Goal: Information Seeking & Learning: Learn about a topic

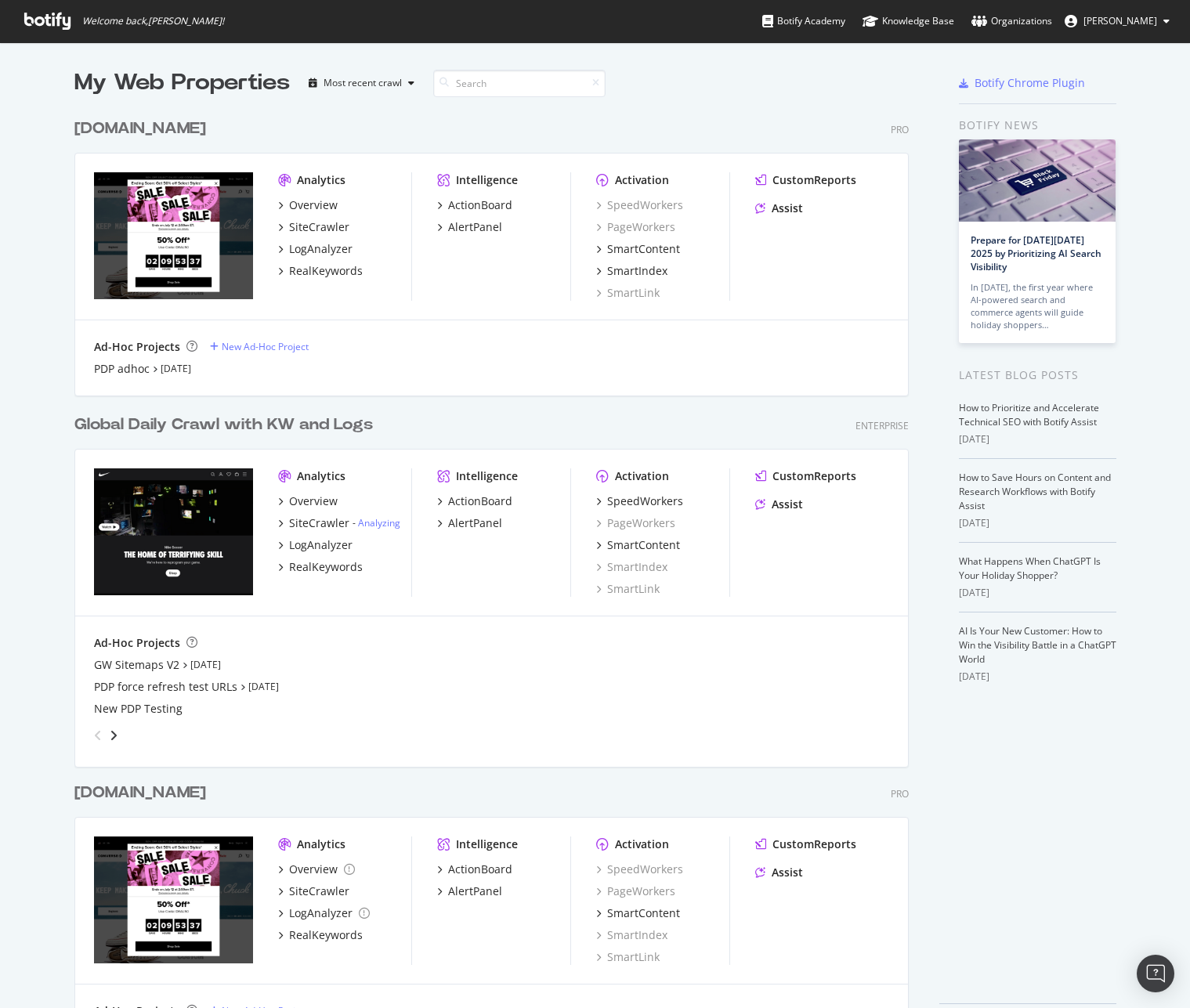
click at [154, 429] on div "Global Daily Crawl with KW and Logs" at bounding box center [223, 425] width 299 height 23
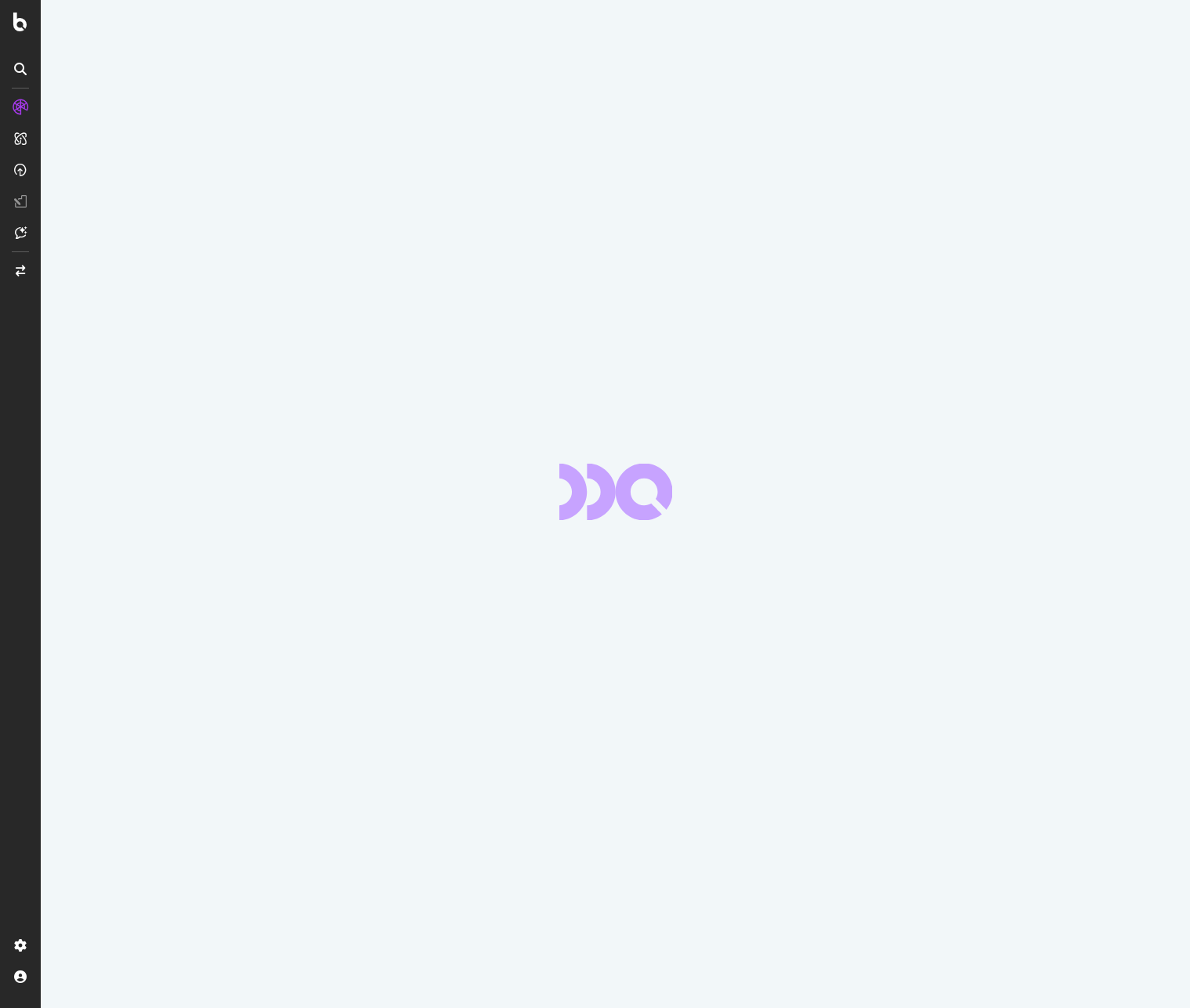
scroll to position [1744, 0]
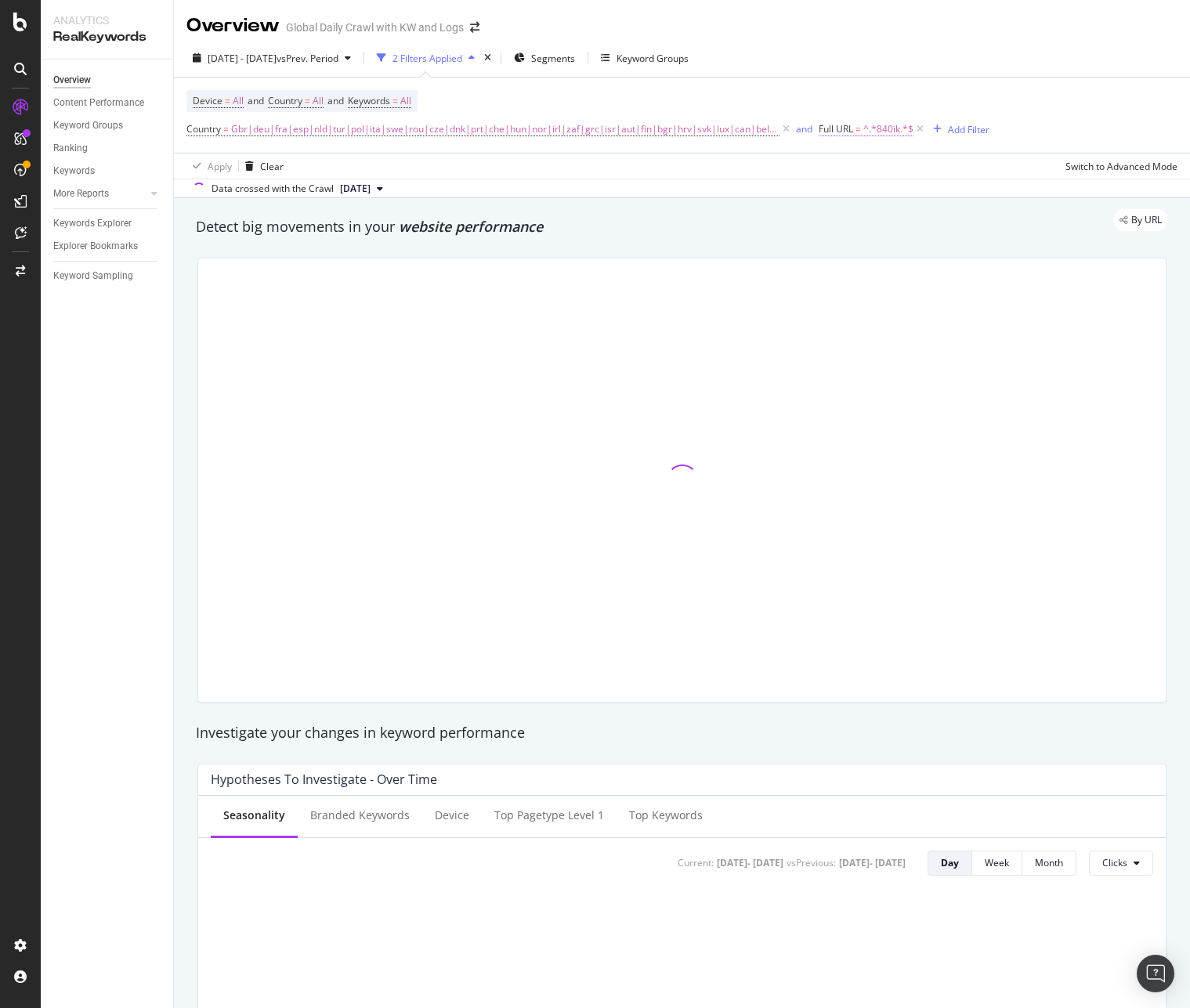
click at [874, 131] on span "^.*840ik.*$" at bounding box center [888, 129] width 50 height 22
type textarea "840ik"
click at [856, 194] on input "840ik" at bounding box center [896, 194] width 148 height 25
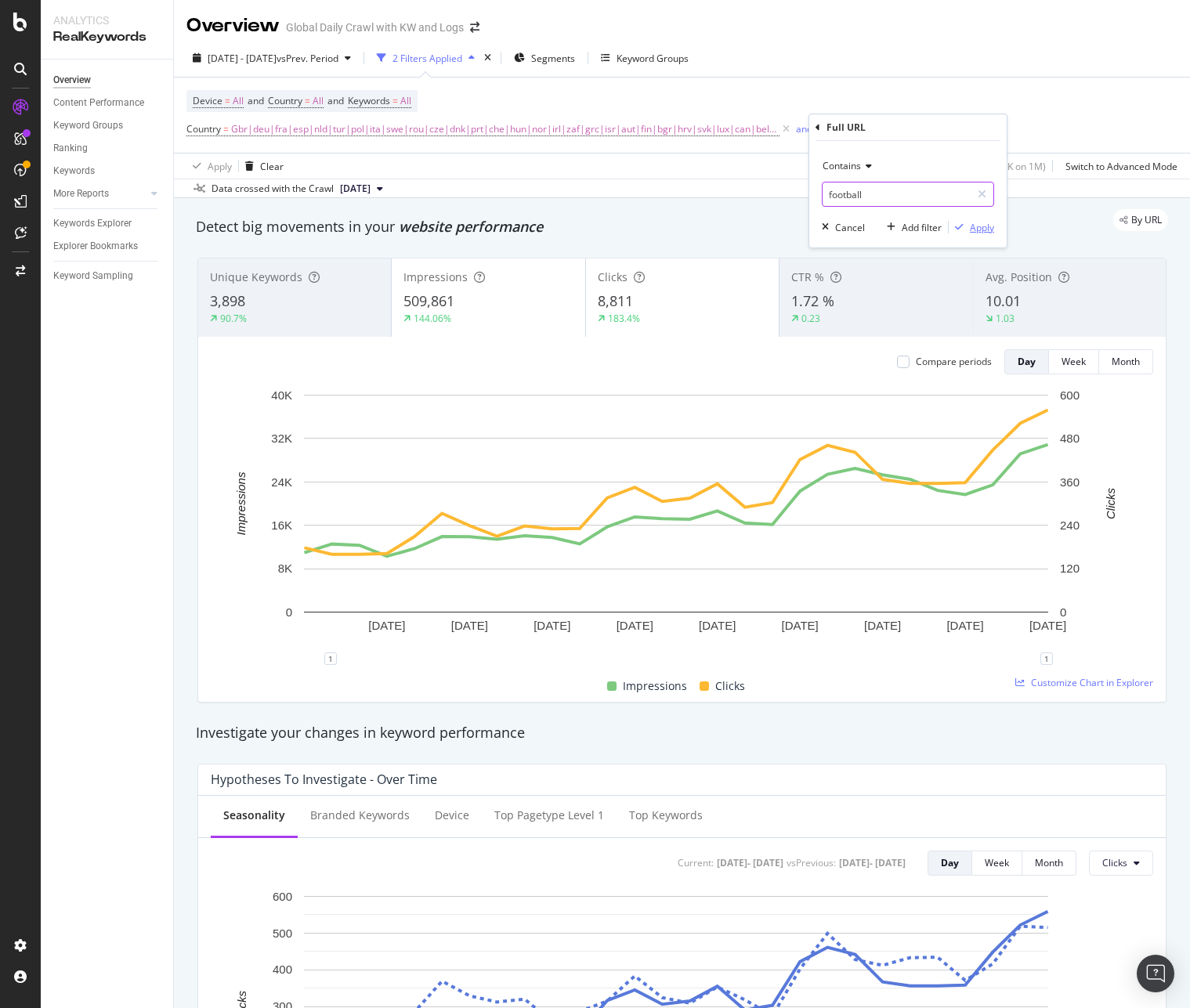
type input "football"
click at [972, 226] on div "Apply" at bounding box center [982, 227] width 25 height 13
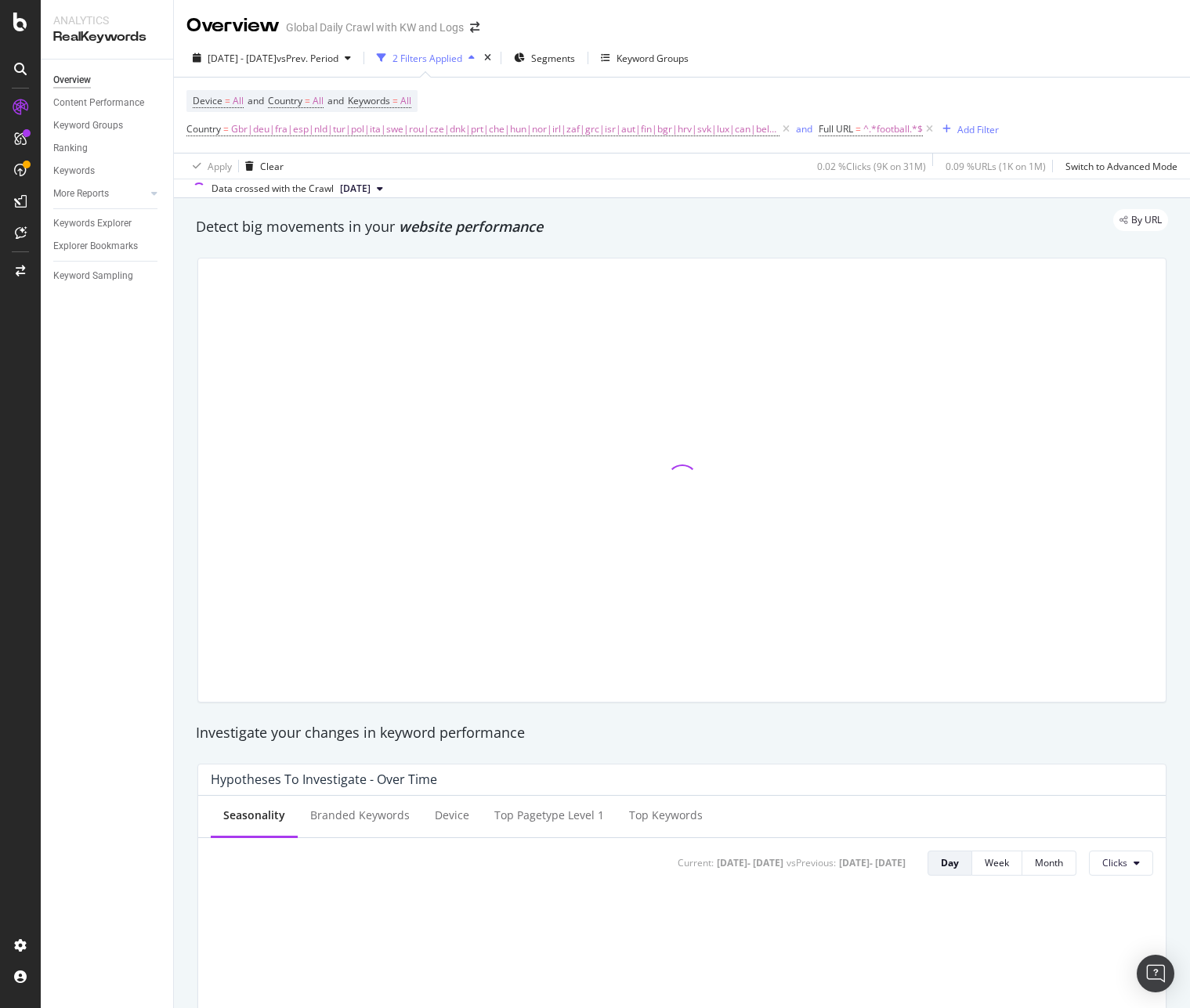
click at [370, 188] on span "[DATE]" at bounding box center [355, 189] width 31 height 14
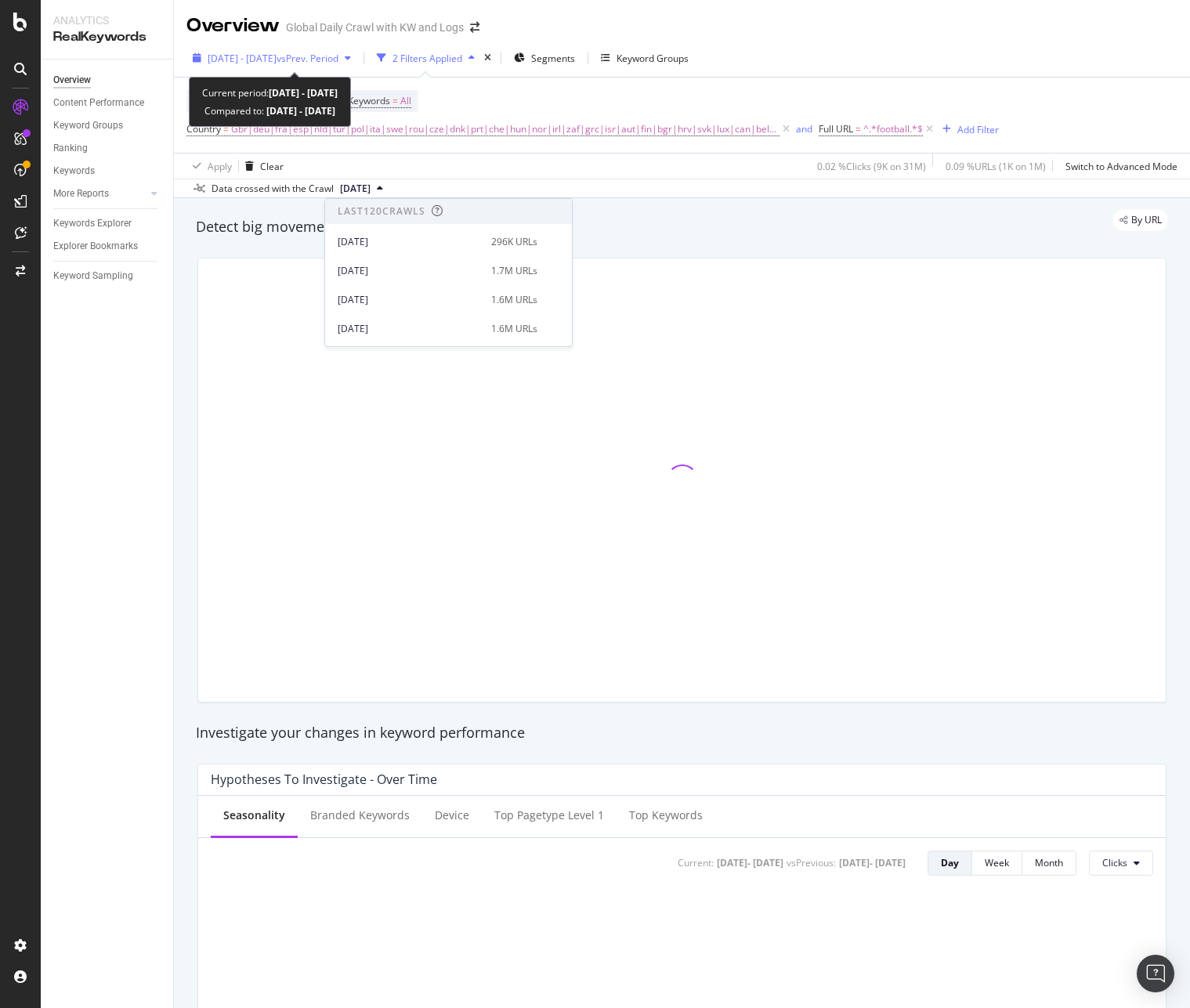
click at [338, 58] on span "vs Prev. Period" at bounding box center [308, 58] width 62 height 13
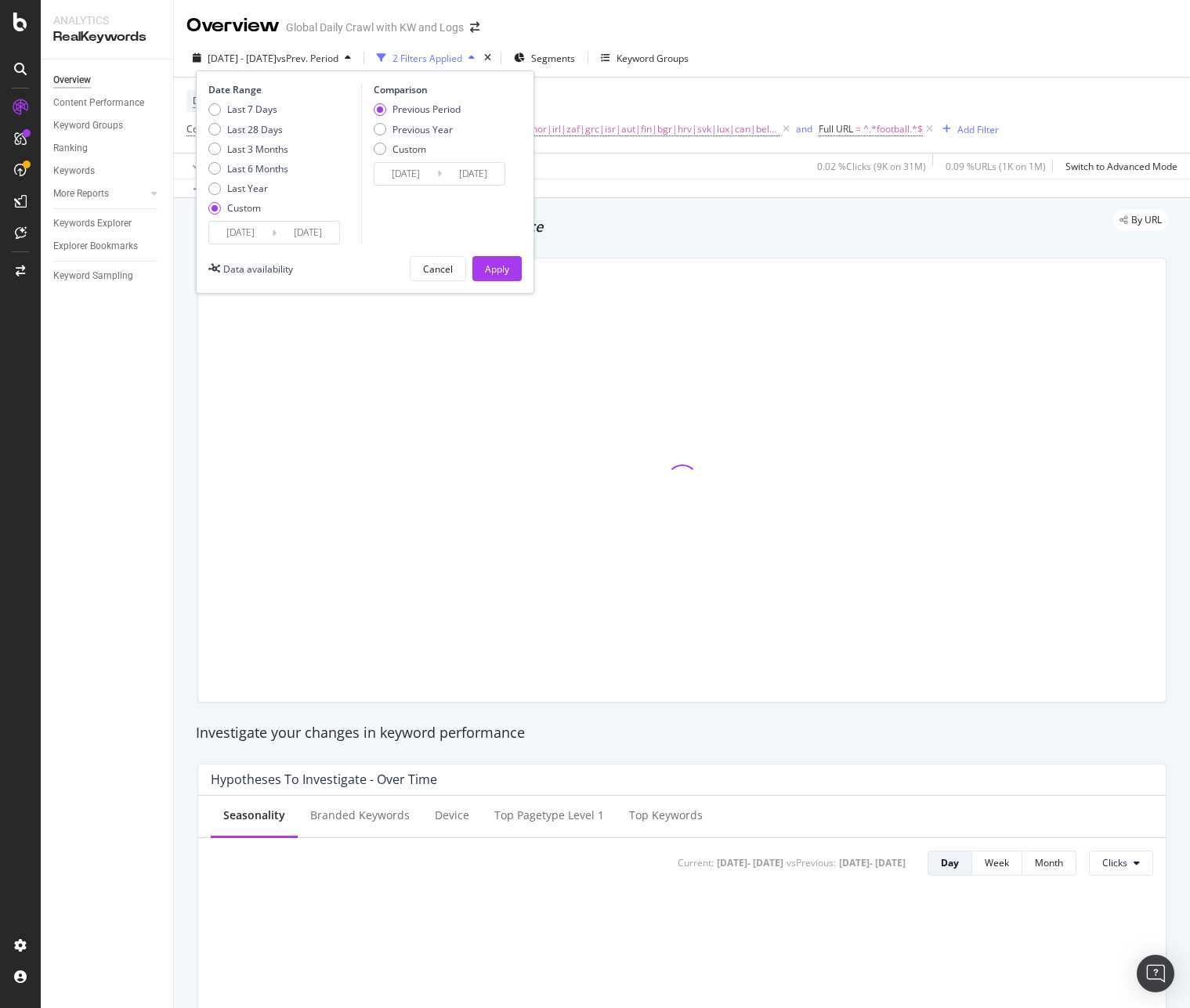
click at [260, 232] on input "[DATE]" at bounding box center [240, 233] width 63 height 22
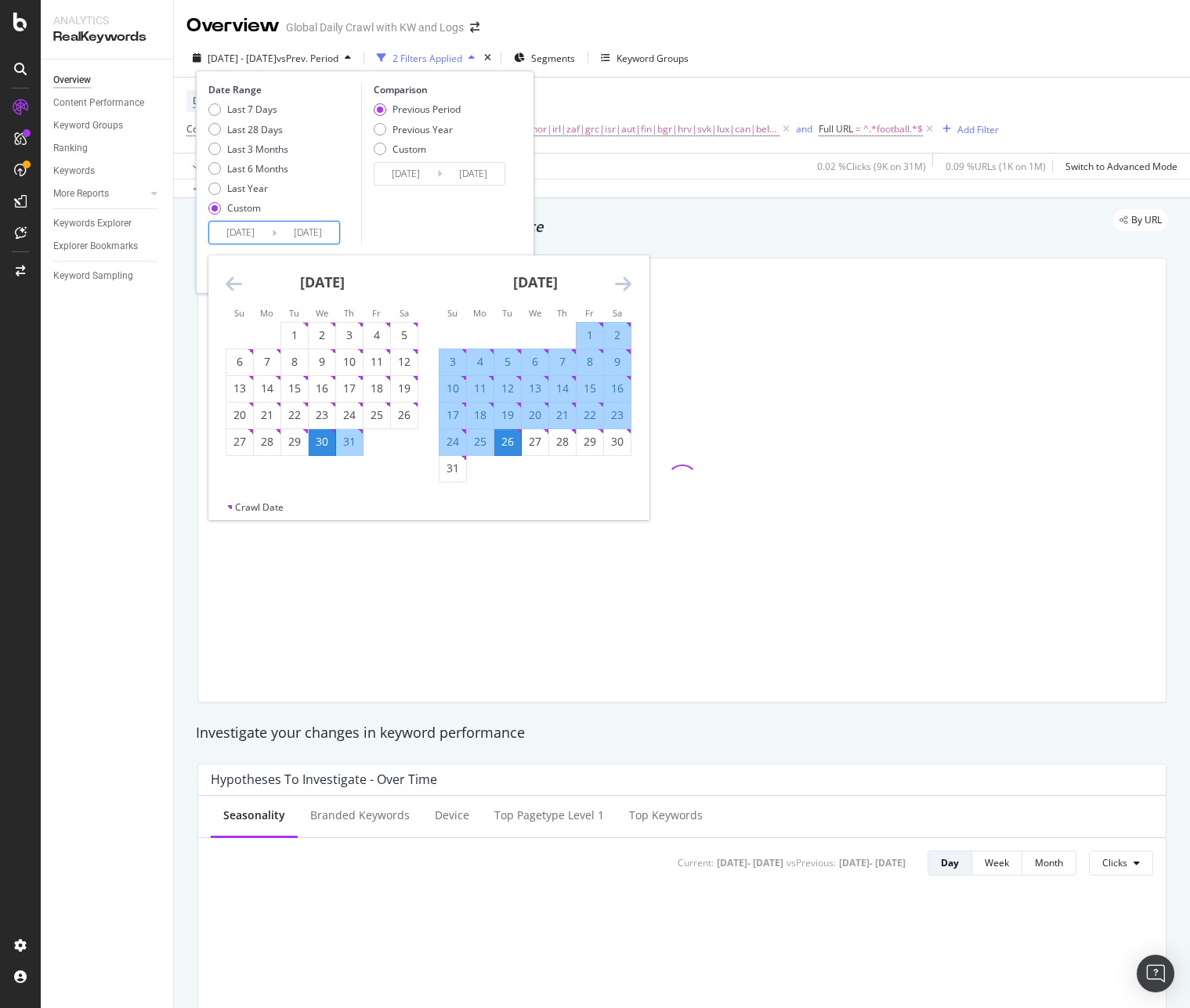
click at [235, 289] on icon "Move backward to switch to the previous month." at bounding box center [234, 283] width 17 height 19
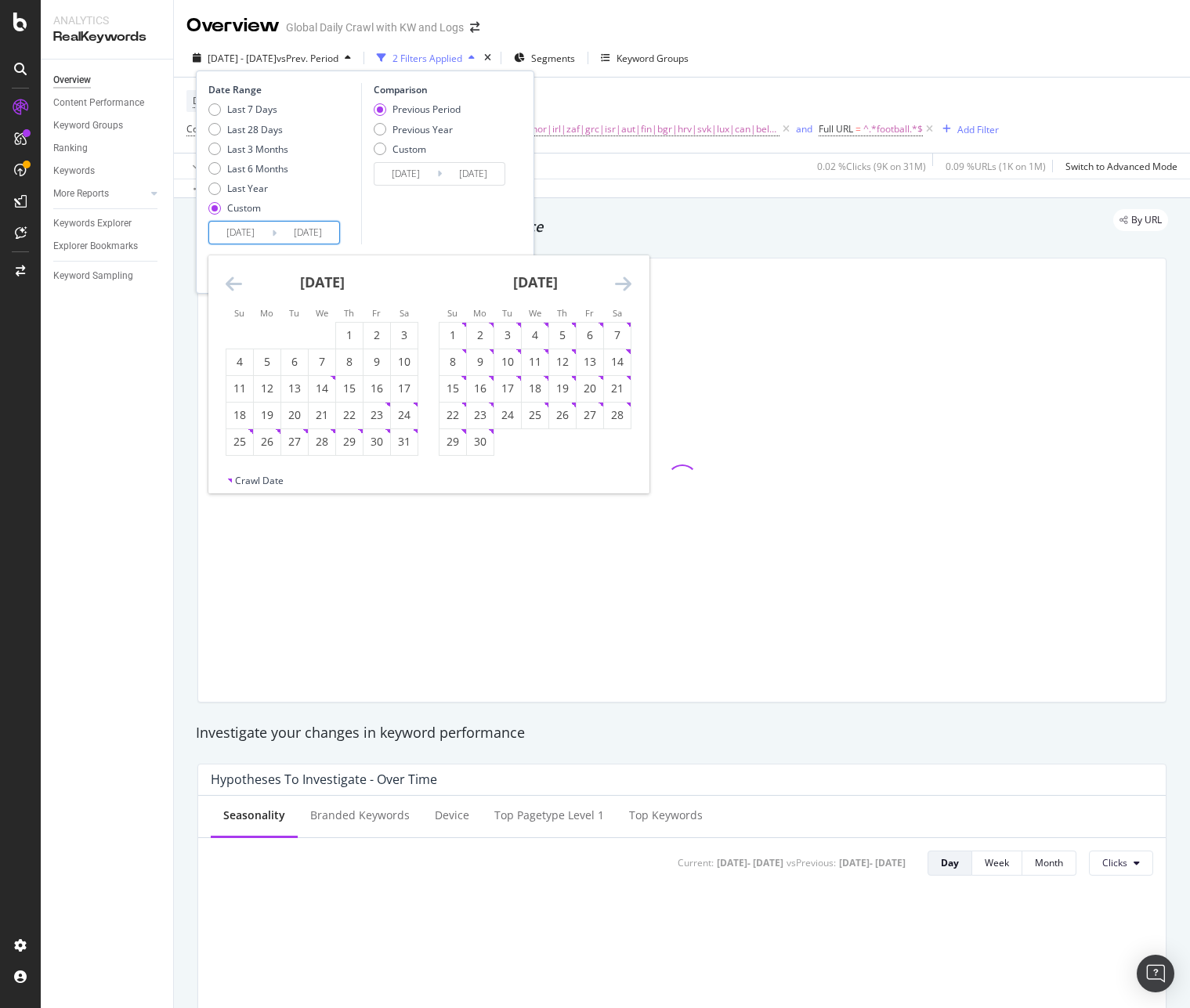
click at [235, 289] on icon "Move backward to switch to the previous month." at bounding box center [234, 283] width 17 height 19
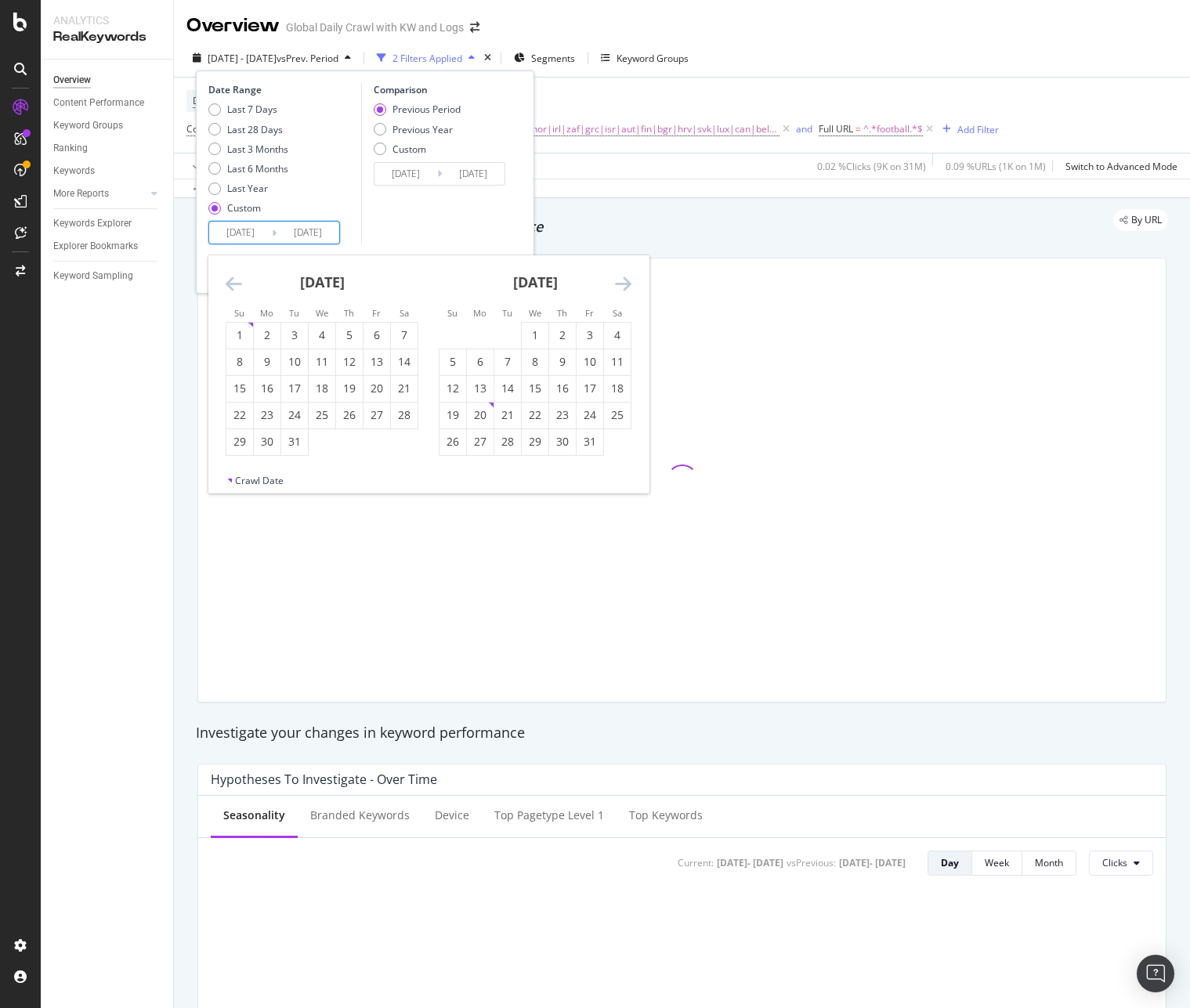
click at [235, 289] on icon "Move backward to switch to the previous month." at bounding box center [234, 283] width 17 height 19
click at [507, 330] on div "1" at bounding box center [508, 336] width 26 height 16
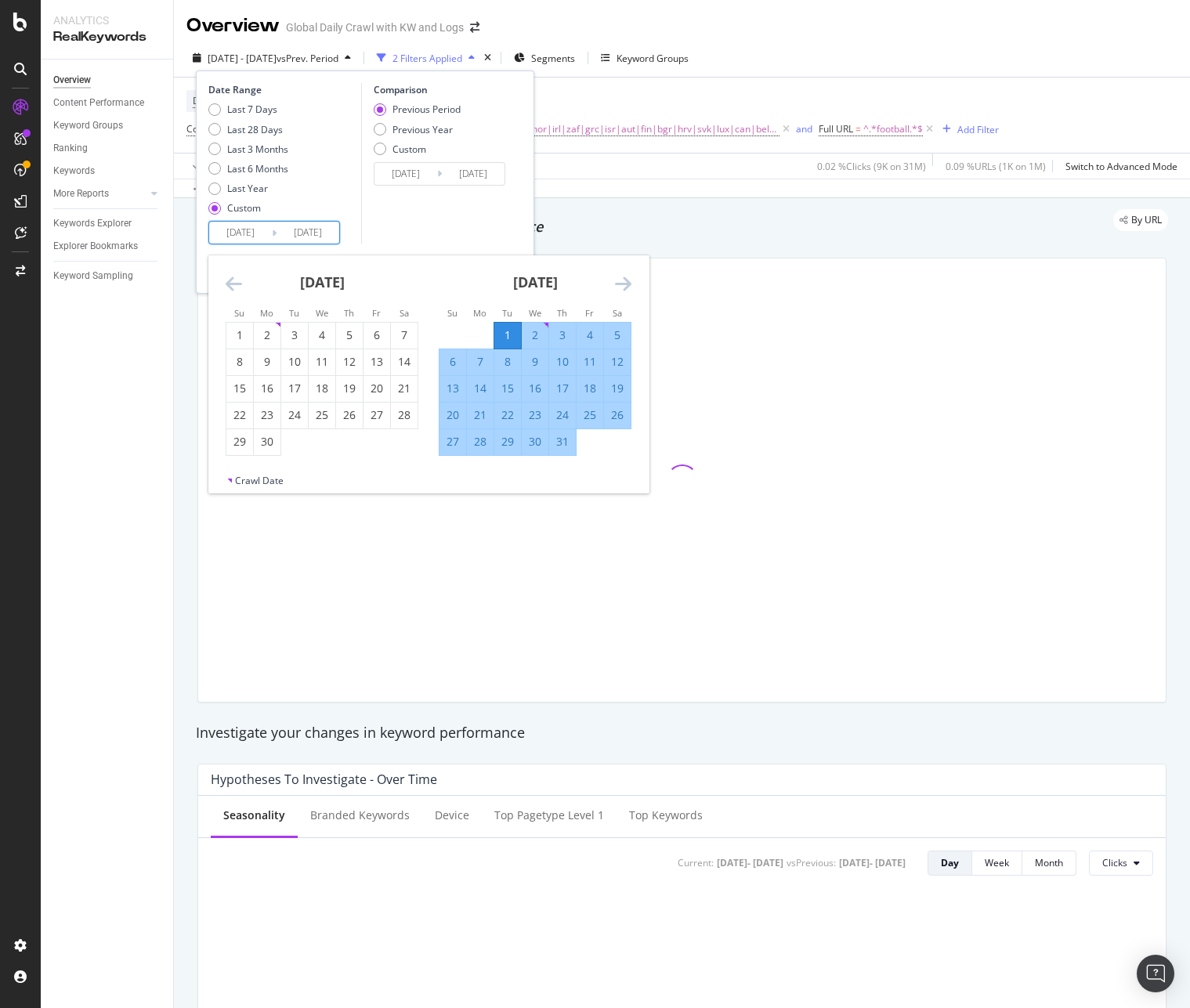
type input "[DATE]"
click at [624, 278] on icon "Move forward to switch to the next month." at bounding box center [623, 283] width 17 height 19
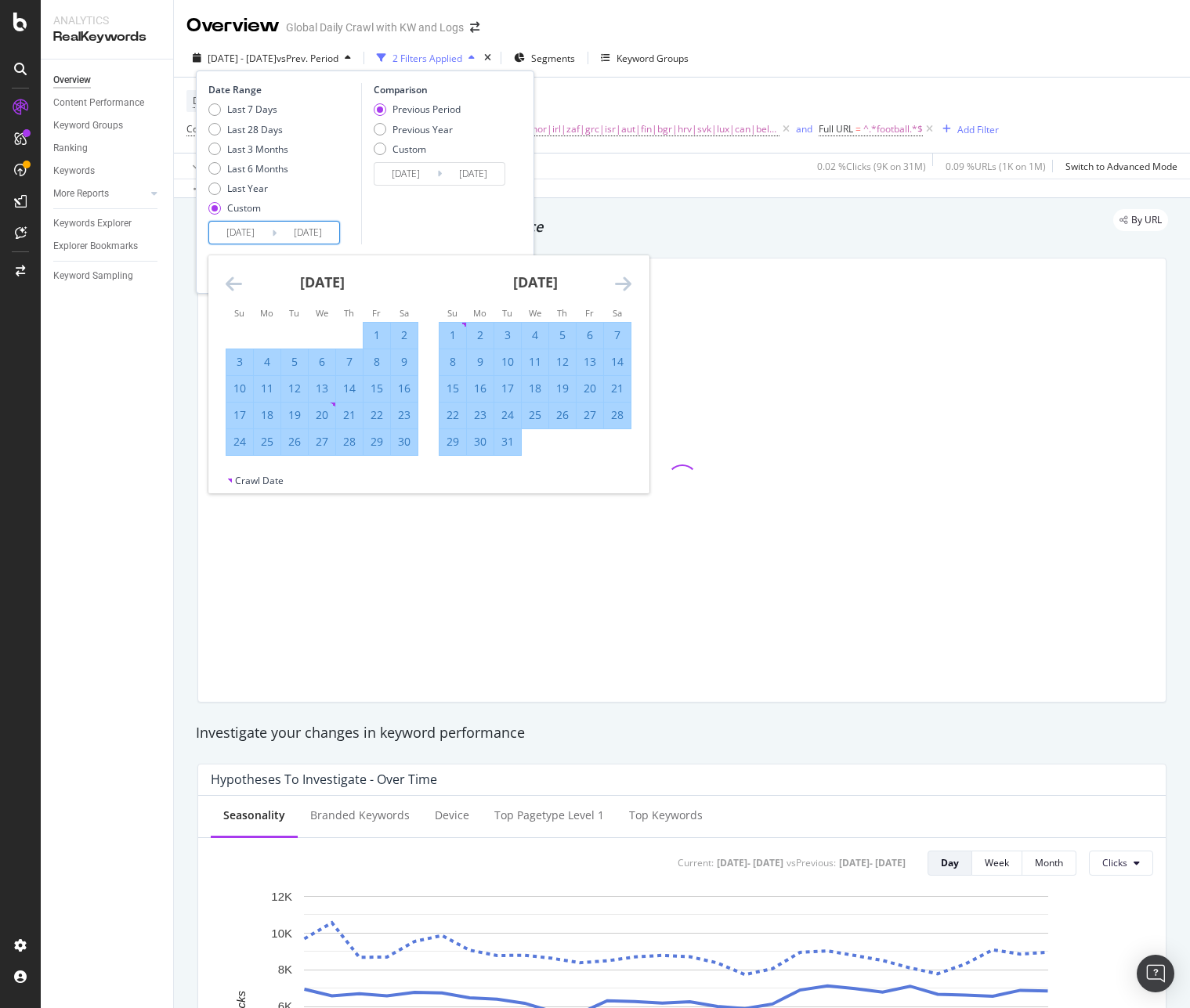
click at [514, 443] on div "31" at bounding box center [508, 441] width 26 height 16
type input "[DATE]"
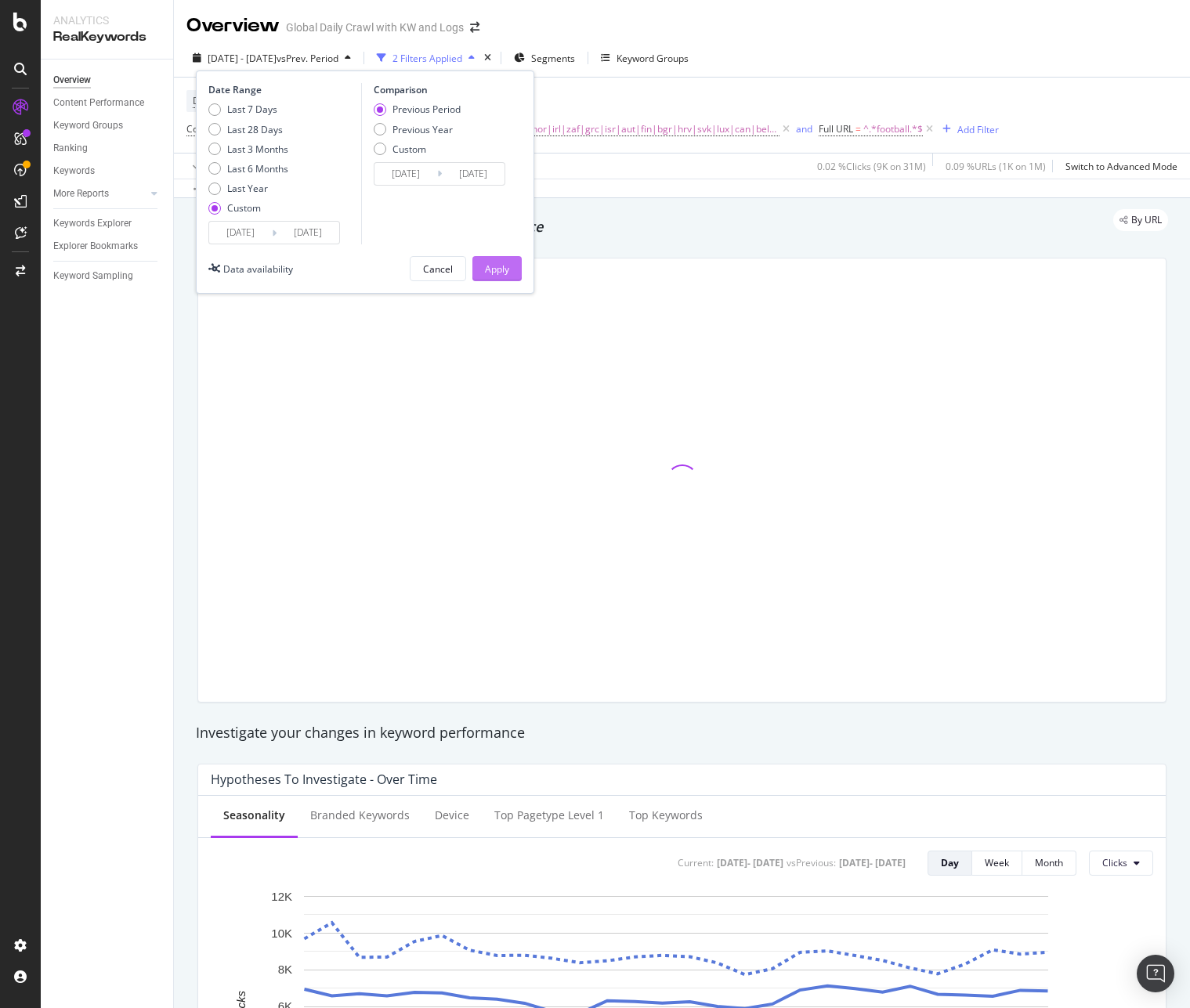
click at [508, 261] on div "Apply" at bounding box center [497, 269] width 25 height 24
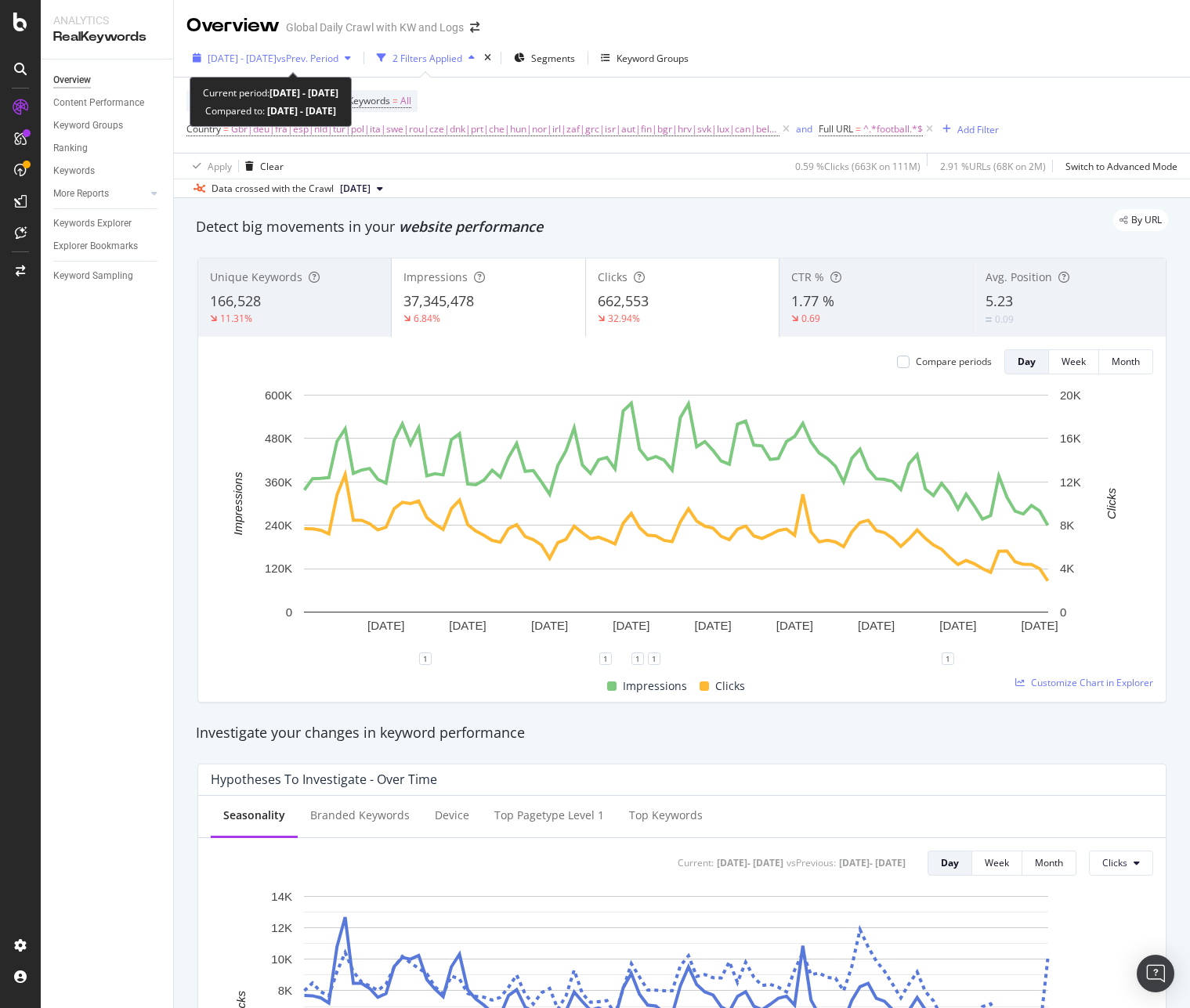
click at [331, 60] on span "vs Prev. Period" at bounding box center [308, 58] width 62 height 13
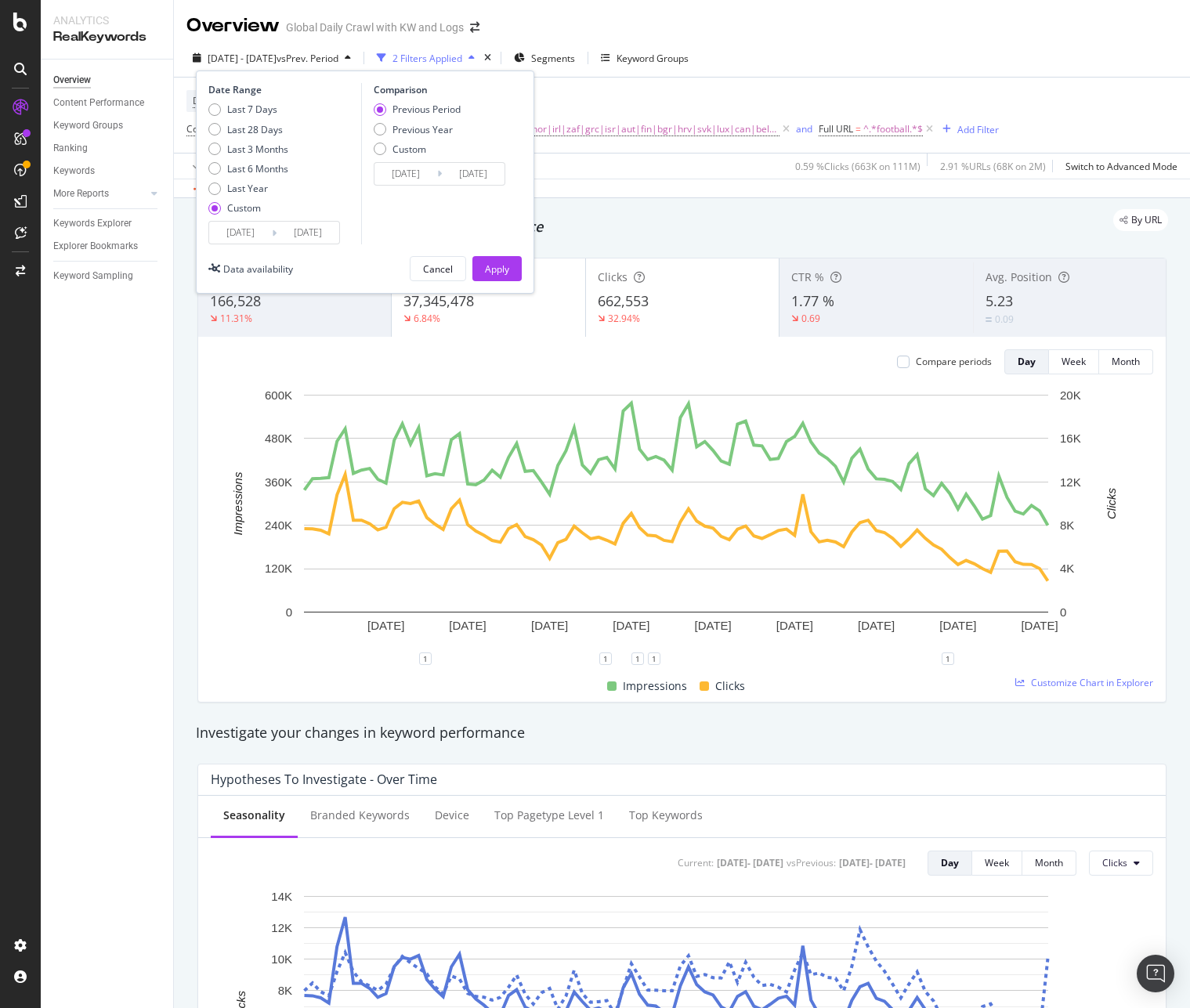
click at [391, 137] on div "Previous Period Previous Year Custom" at bounding box center [417, 131] width 87 height 59
click at [391, 130] on div "Previous Year" at bounding box center [417, 130] width 87 height 13
type input "[DATE]"
click at [496, 267] on div "Apply" at bounding box center [497, 269] width 25 height 13
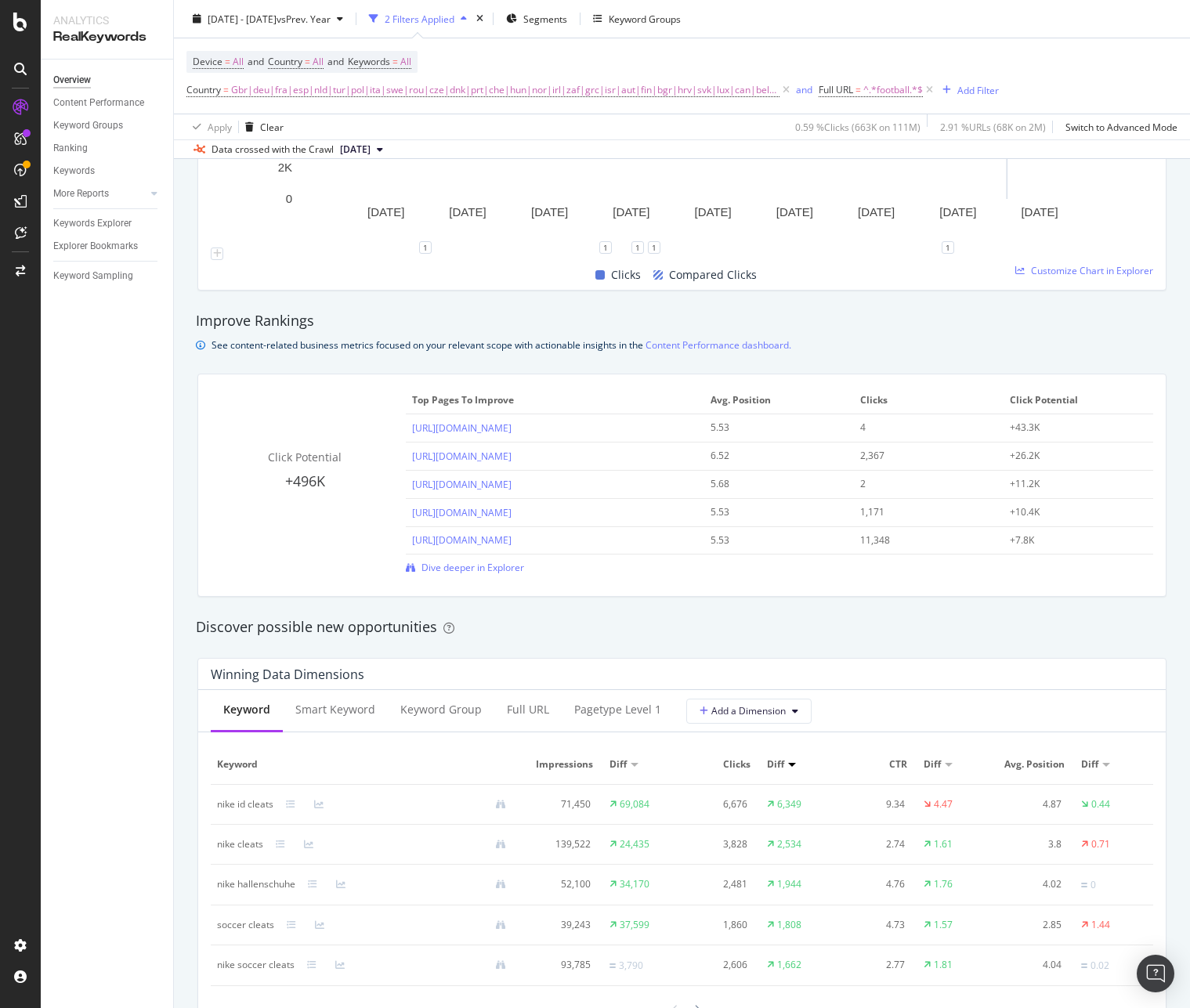
scroll to position [940, 0]
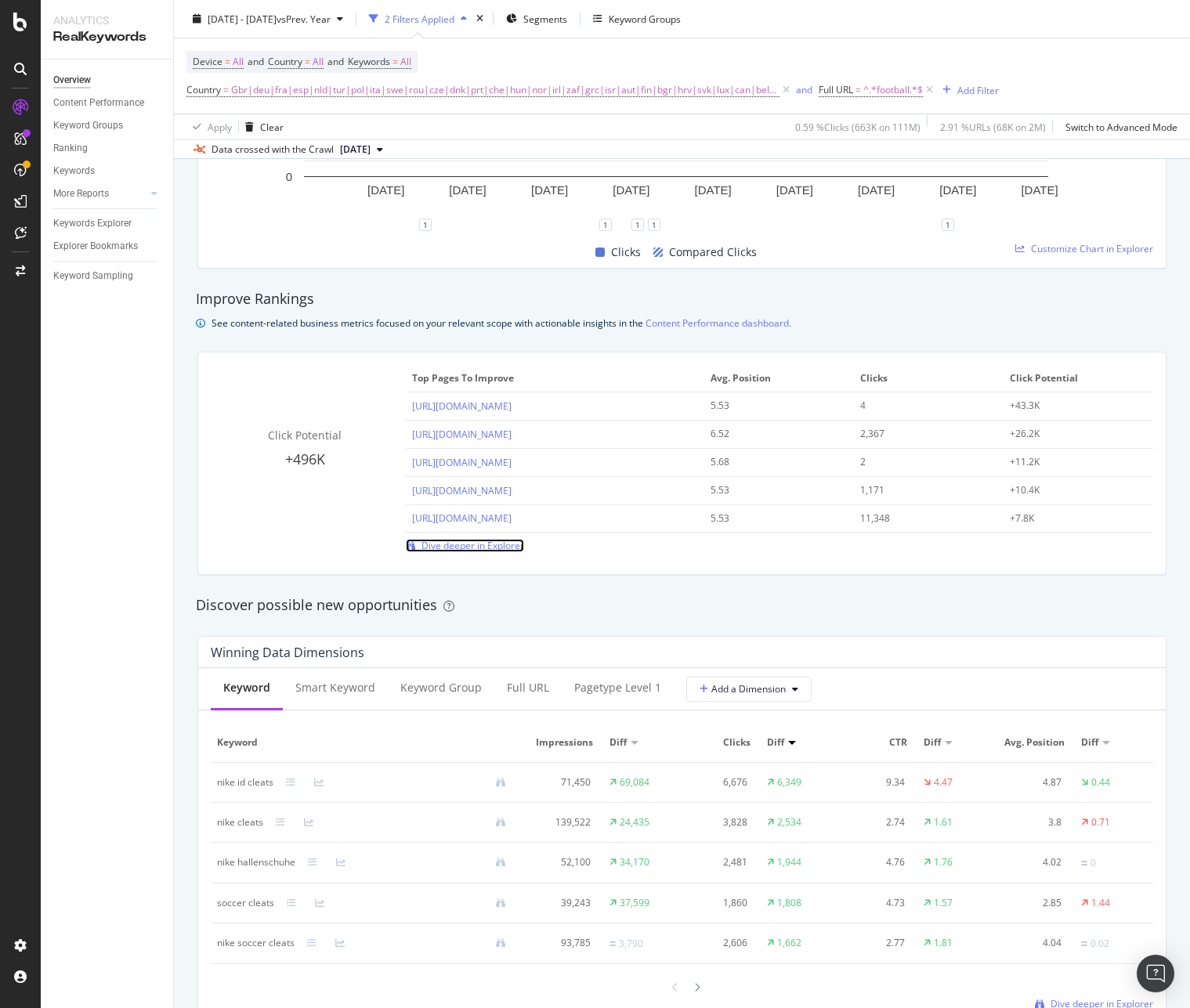
click at [497, 546] on span "Dive deeper in Explorer" at bounding box center [472, 545] width 102 height 13
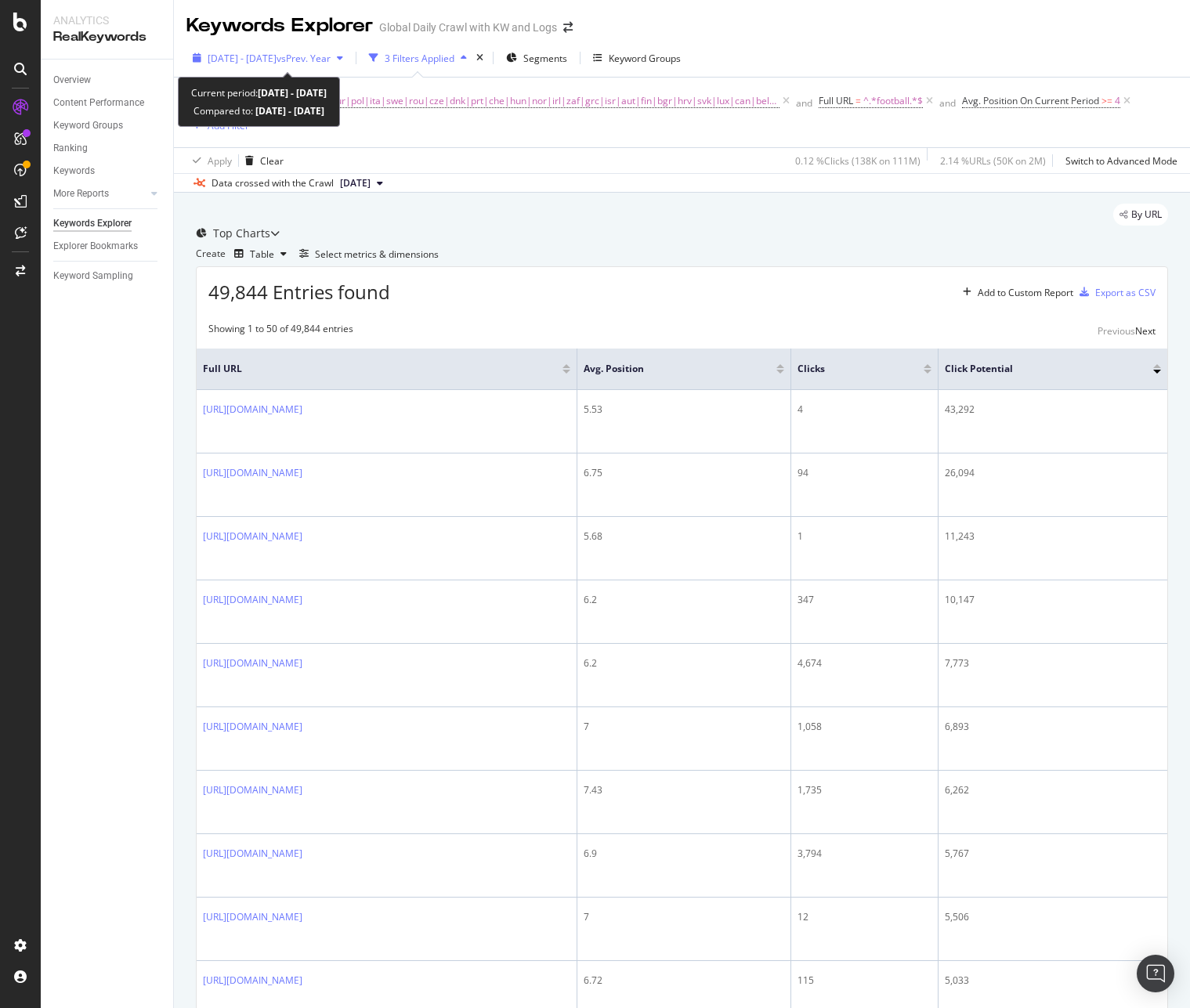
click at [349, 58] on div "button" at bounding box center [339, 57] width 19 height 10
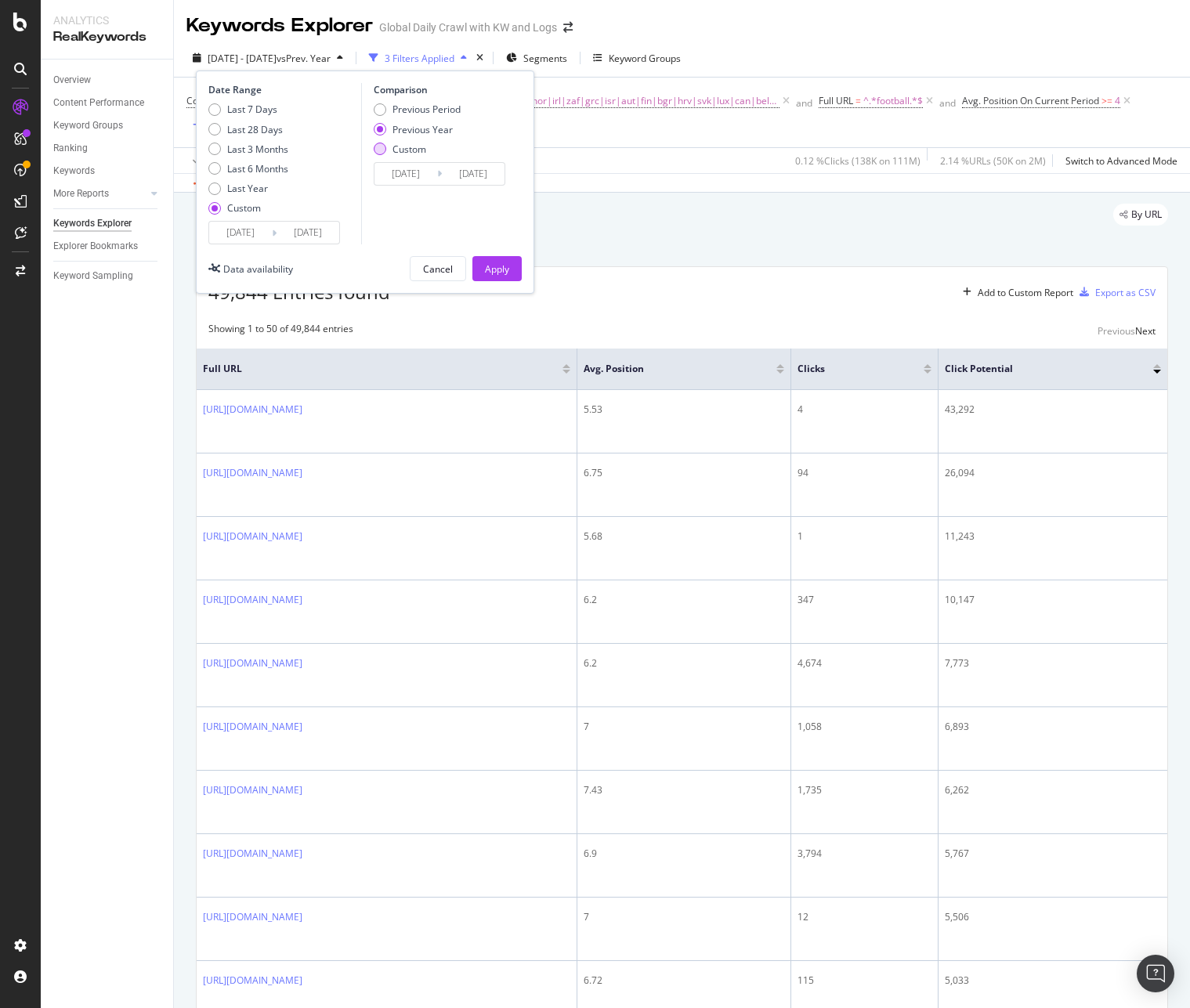
click at [401, 152] on div "Custom" at bounding box center [409, 149] width 33 height 13
click at [401, 114] on div "Previous Period" at bounding box center [426, 108] width 68 height 13
click at [505, 266] on div "Apply" at bounding box center [497, 269] width 25 height 13
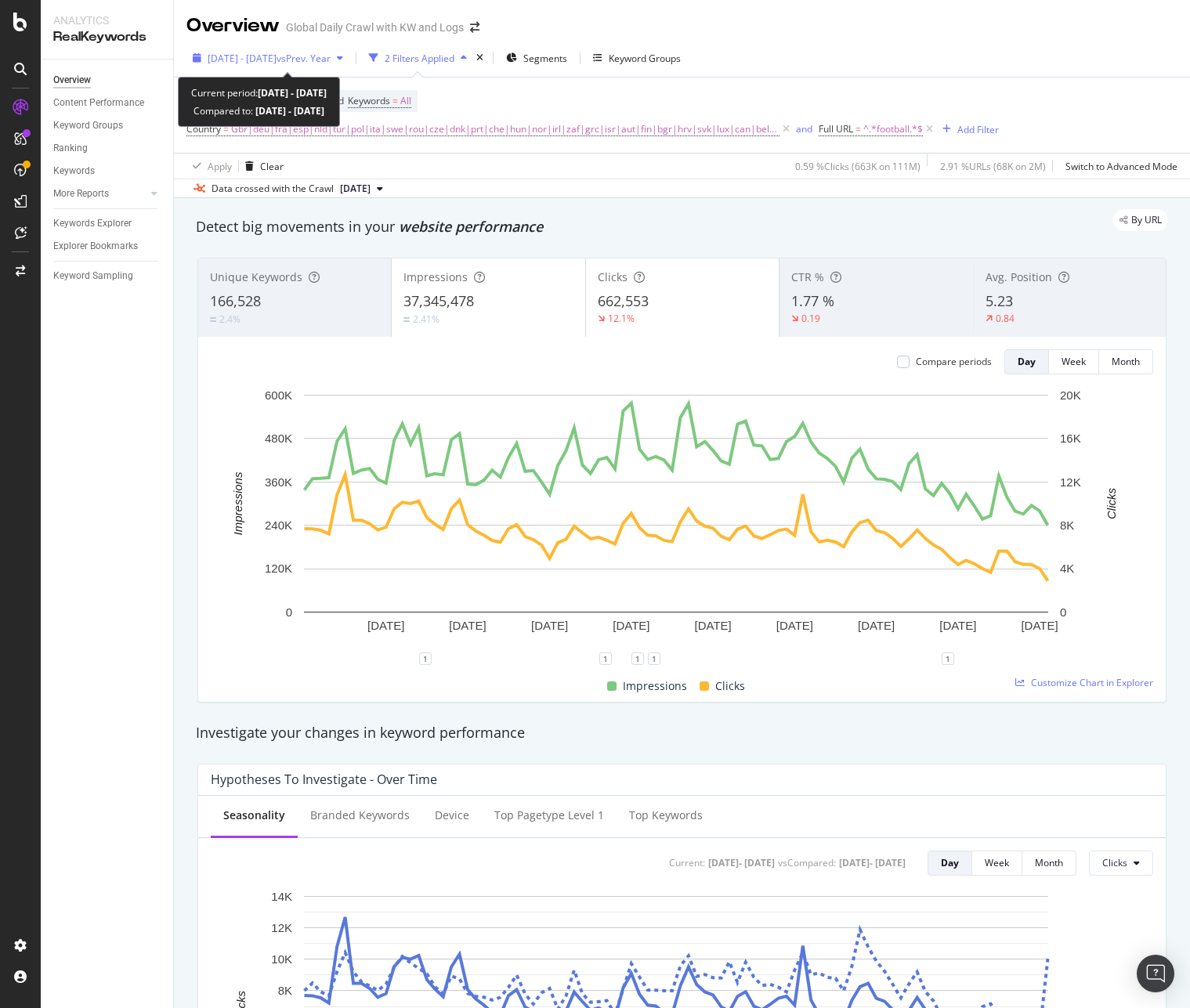
click at [321, 63] on span "vs Prev. Year" at bounding box center [303, 58] width 54 height 13
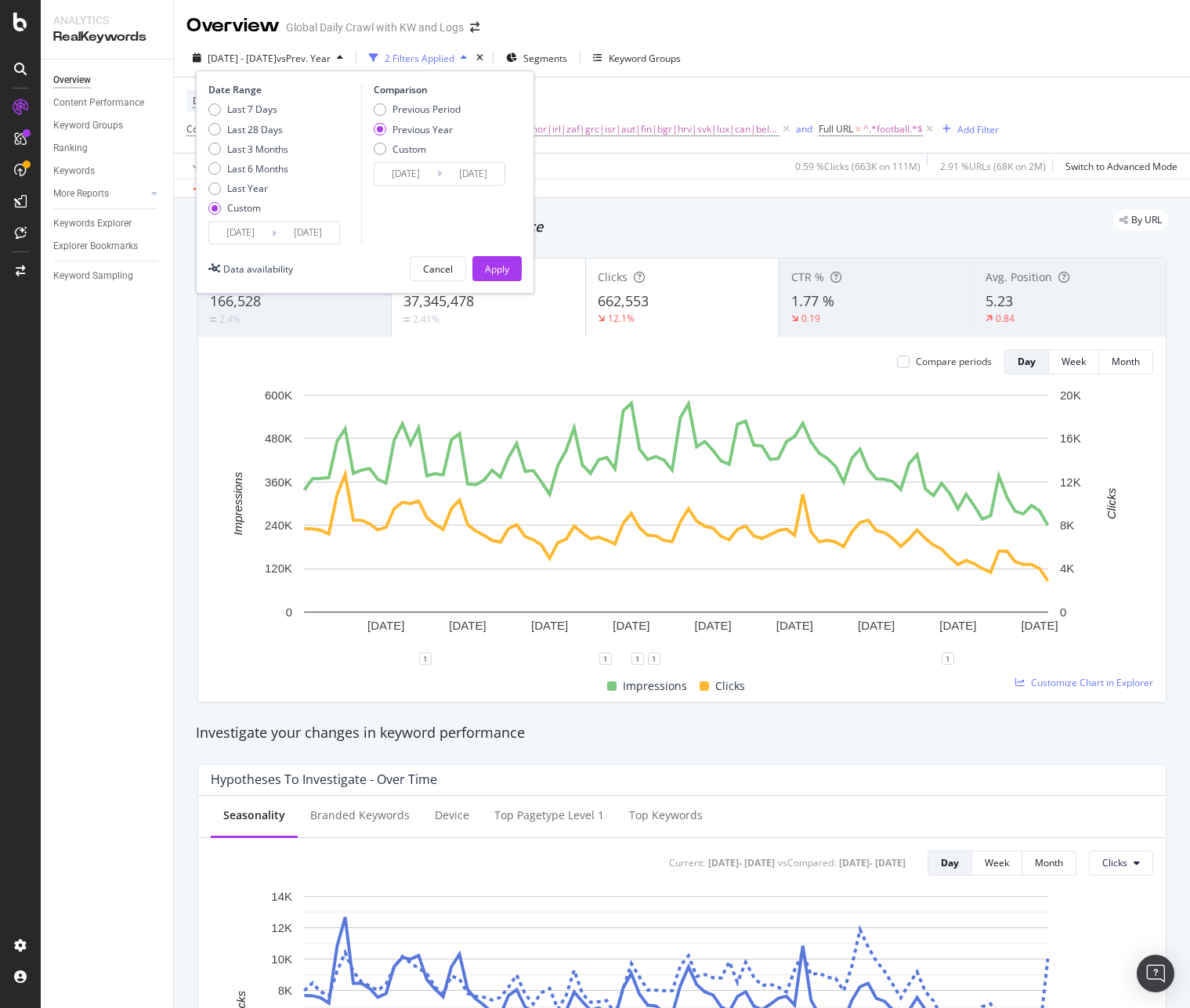
click at [268, 226] on input "[DATE]" at bounding box center [240, 233] width 63 height 22
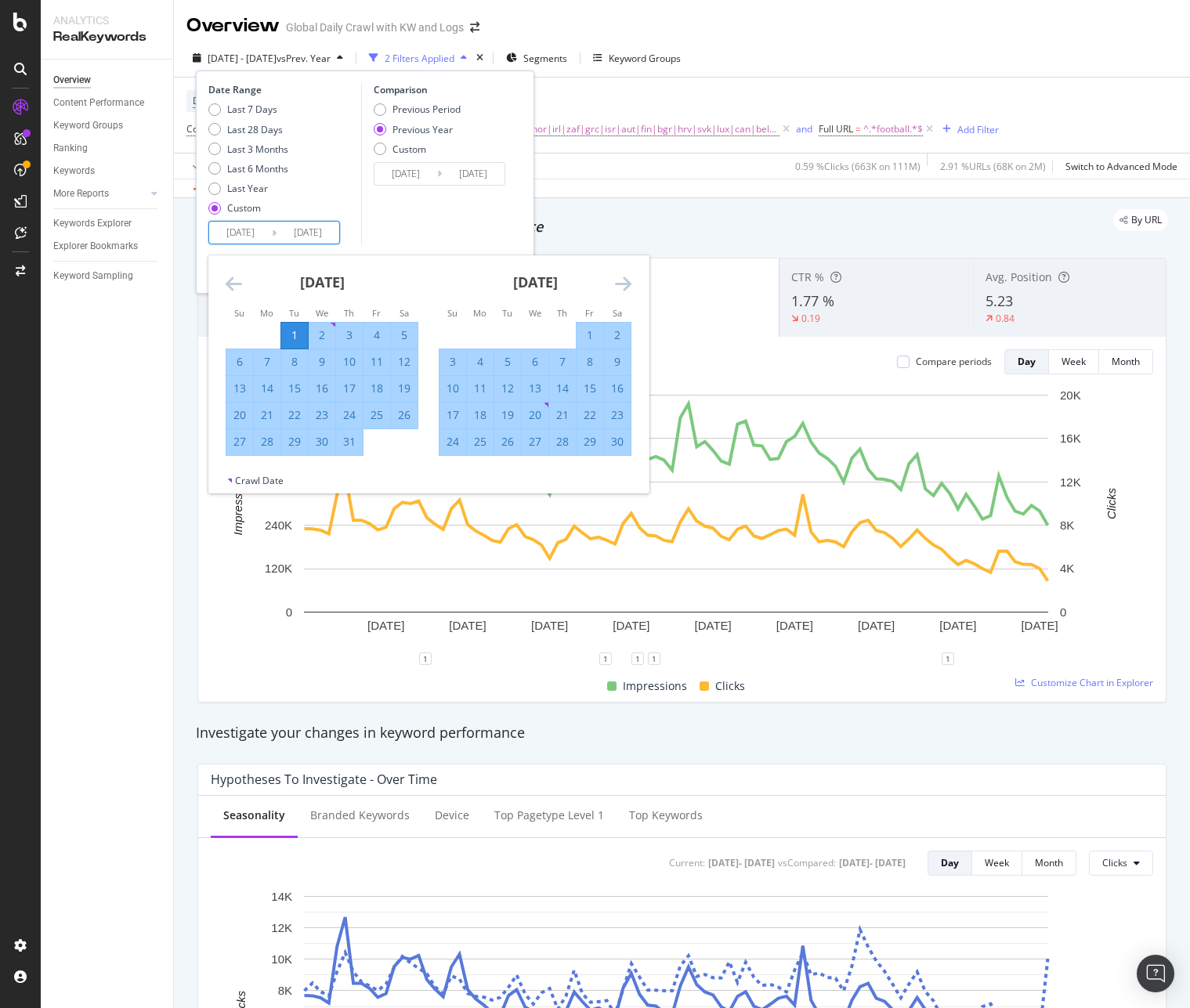
click at [619, 451] on div "30" at bounding box center [617, 441] width 26 height 26
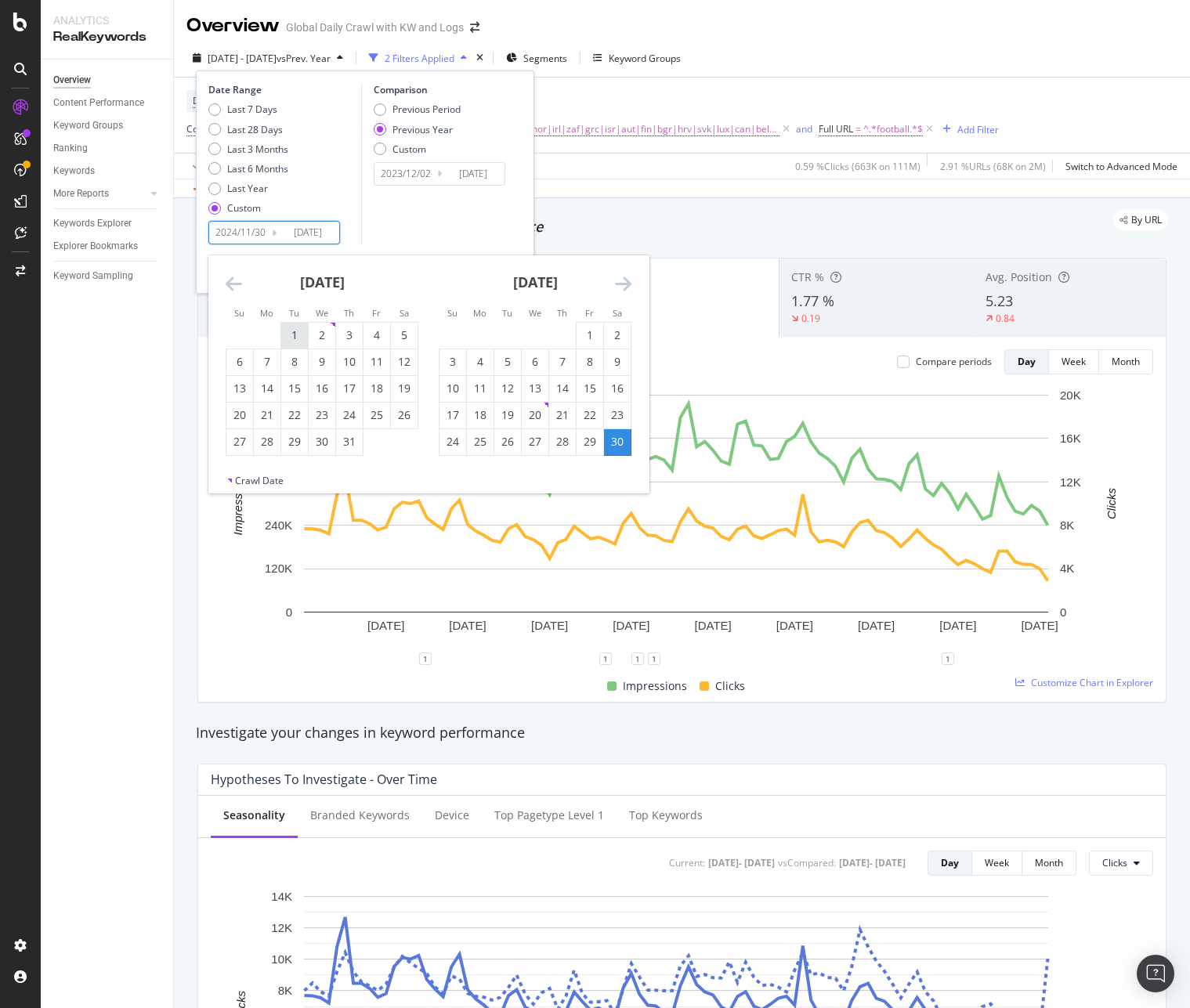
click at [301, 335] on div "1" at bounding box center [294, 336] width 26 height 16
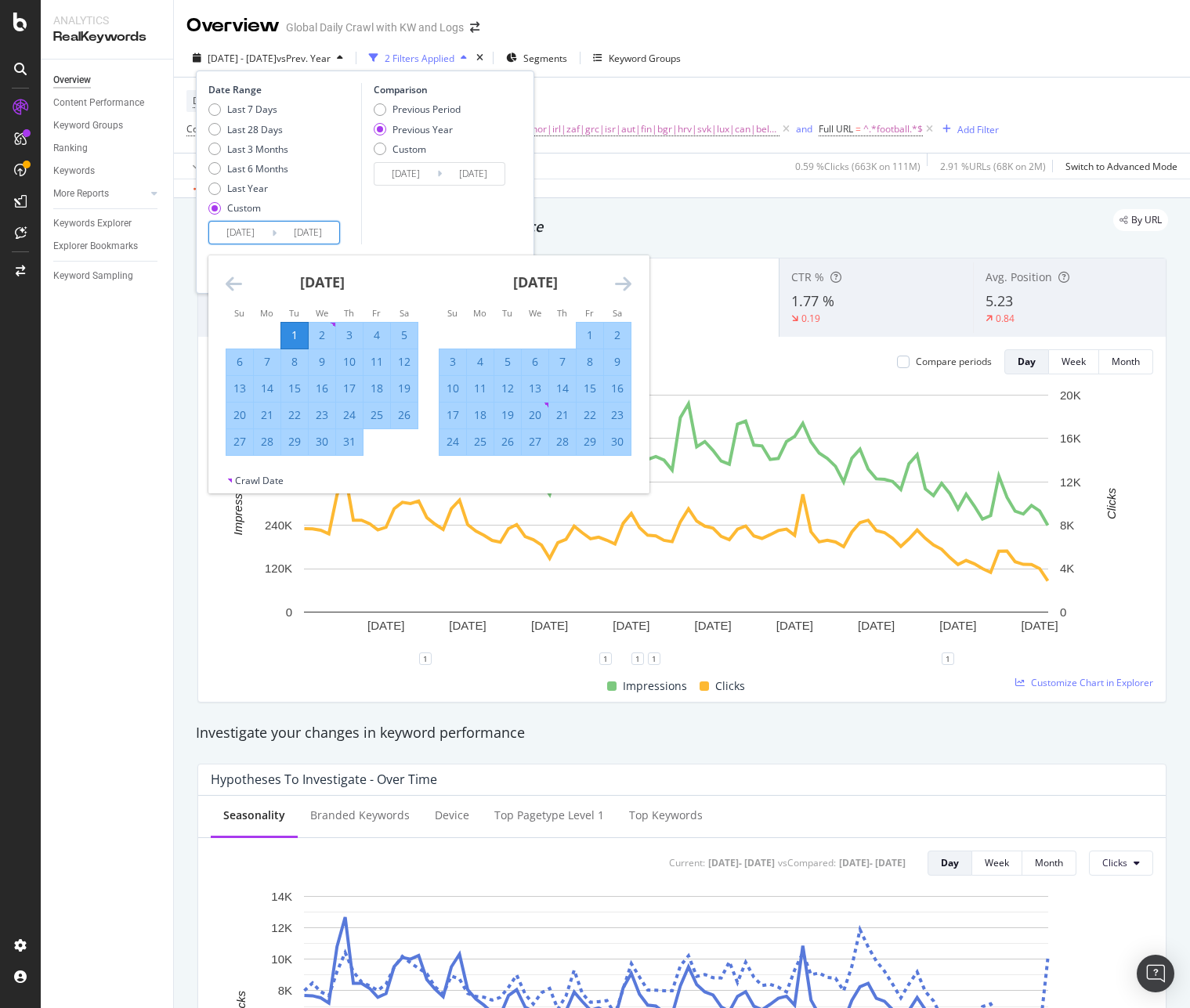
click at [287, 330] on div "1" at bounding box center [294, 336] width 26 height 16
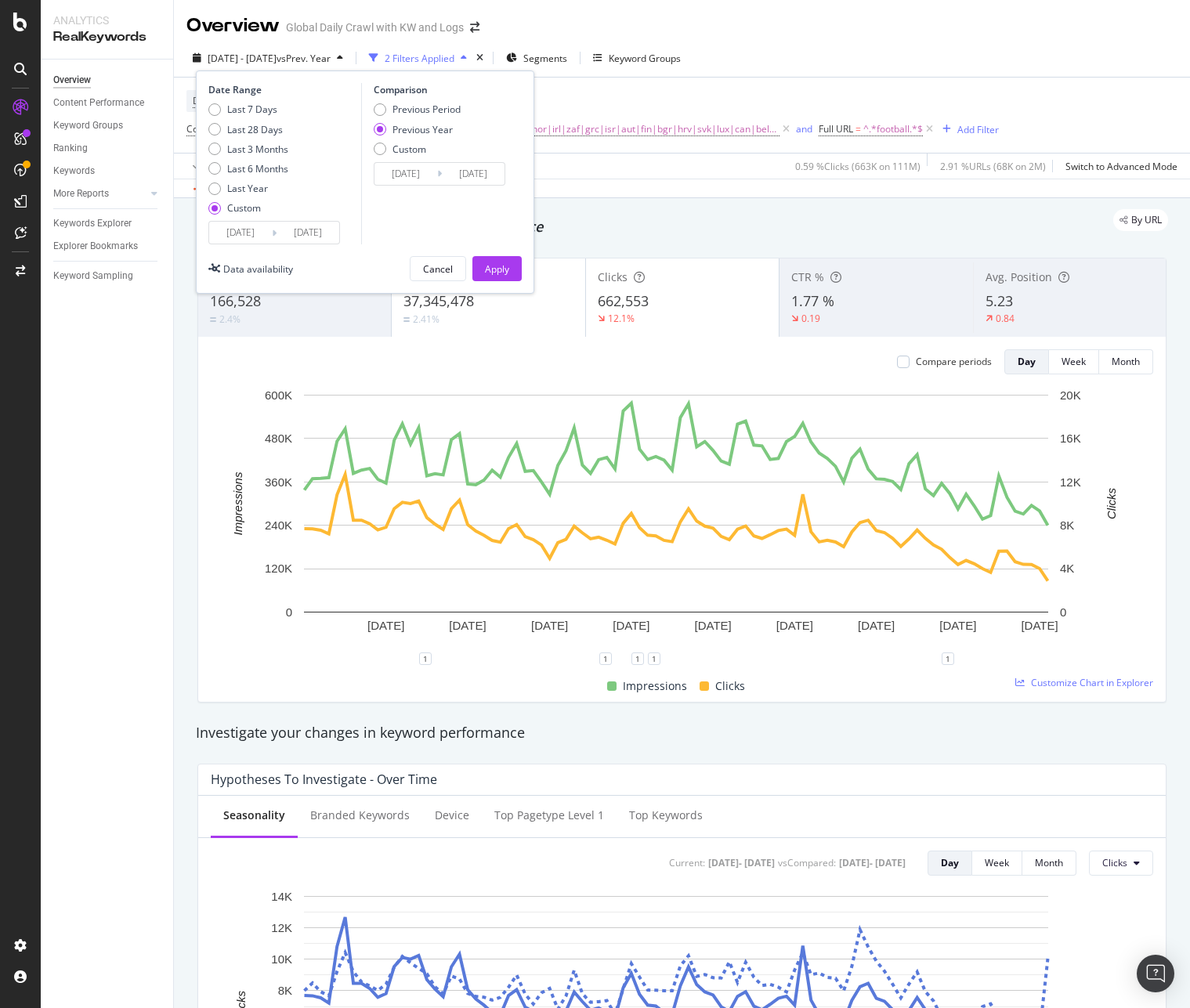
click at [286, 232] on input "[DATE]" at bounding box center [308, 233] width 63 height 22
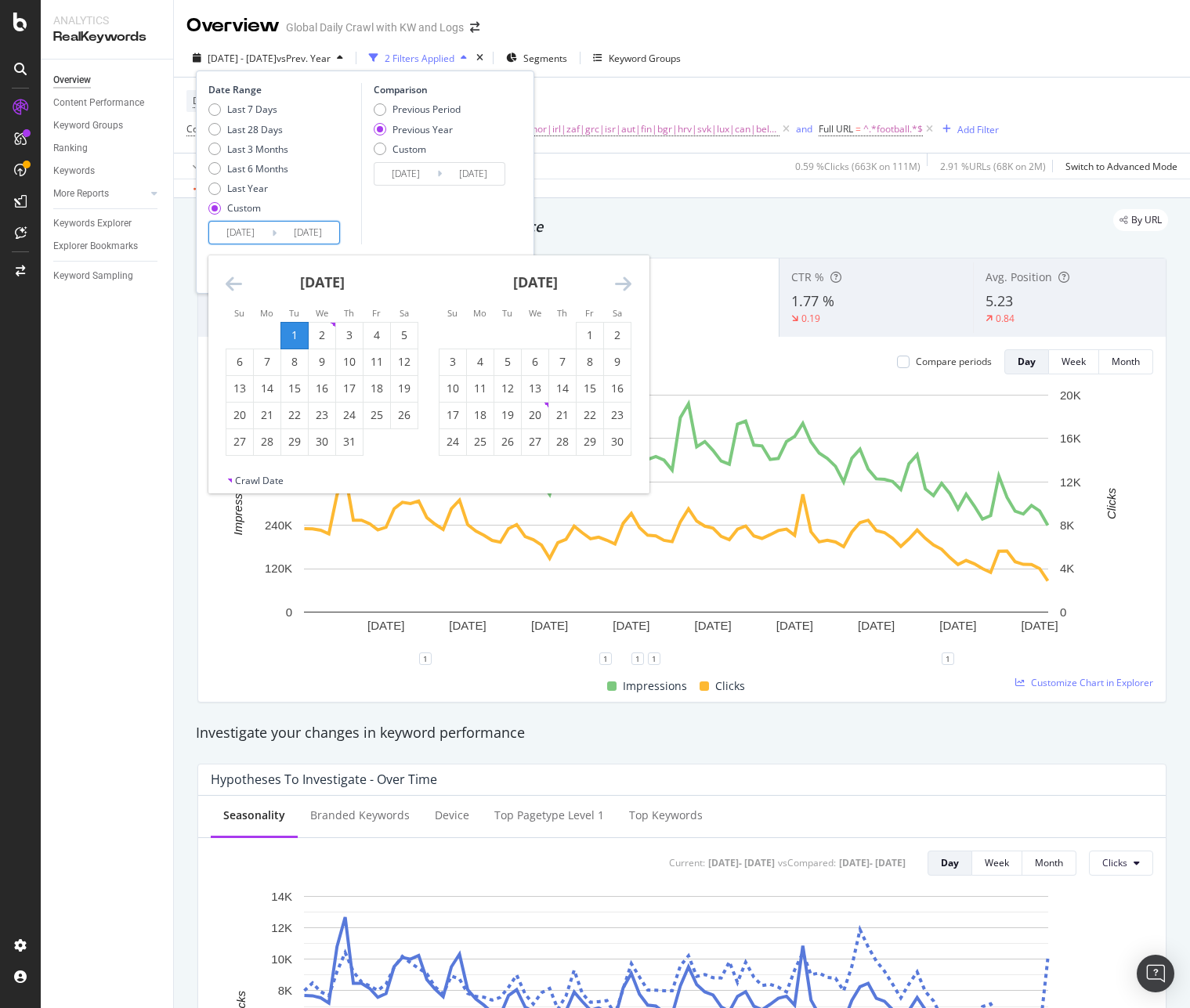
click at [612, 441] on div "30" at bounding box center [617, 441] width 26 height 16
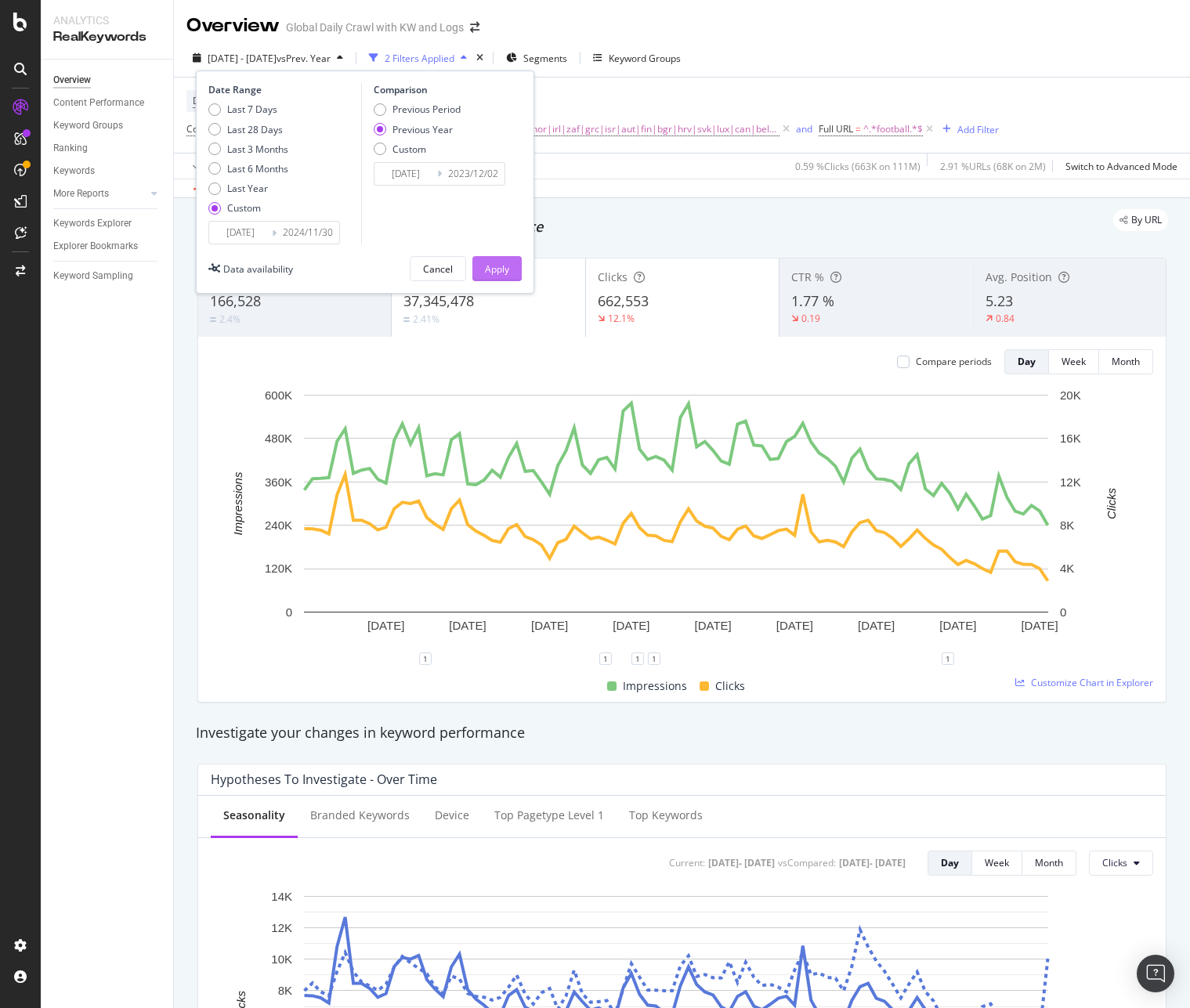
click at [509, 274] on div "Apply" at bounding box center [497, 269] width 25 height 13
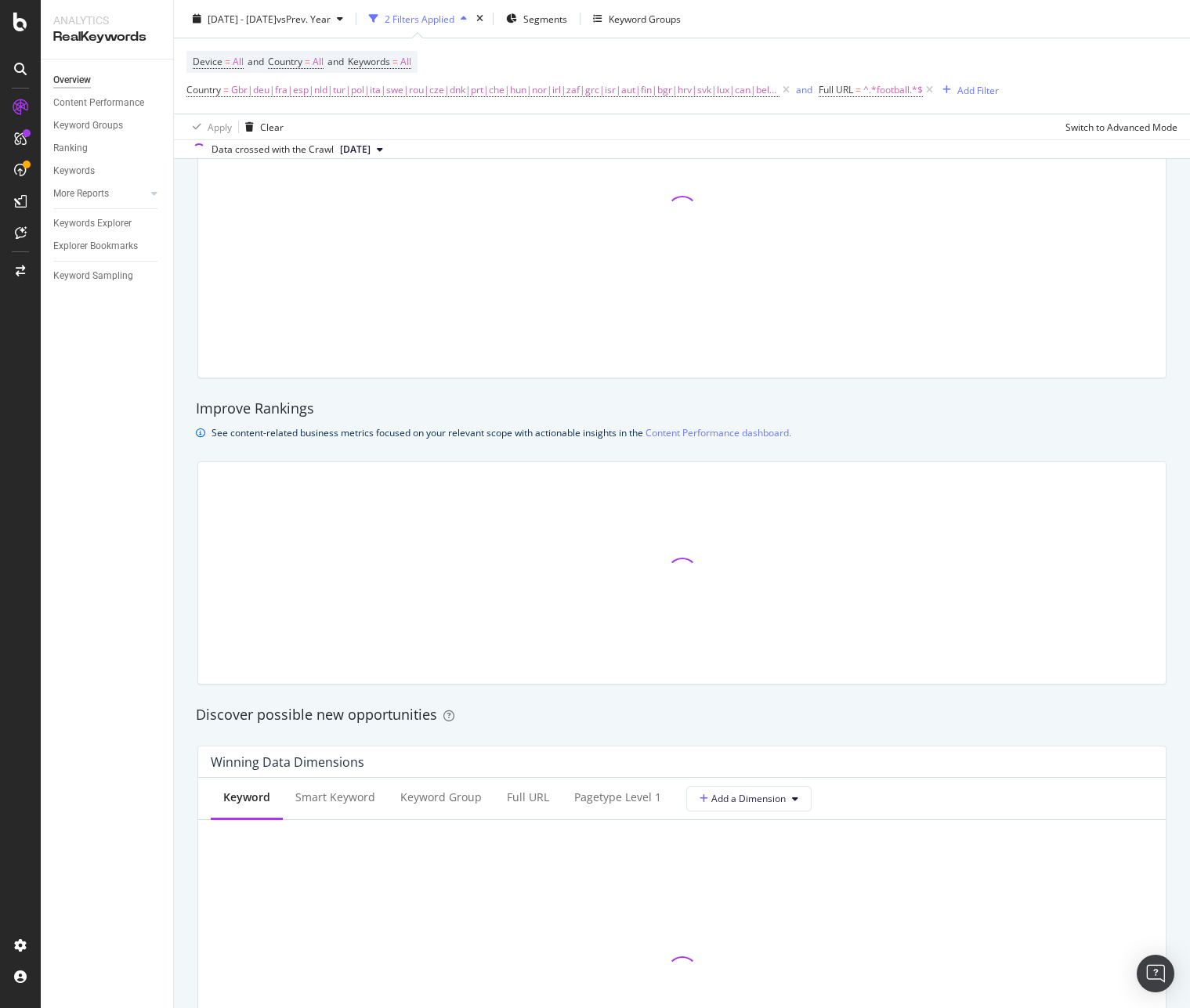
scroll to position [862, 0]
